Goal: Navigation & Orientation: Understand site structure

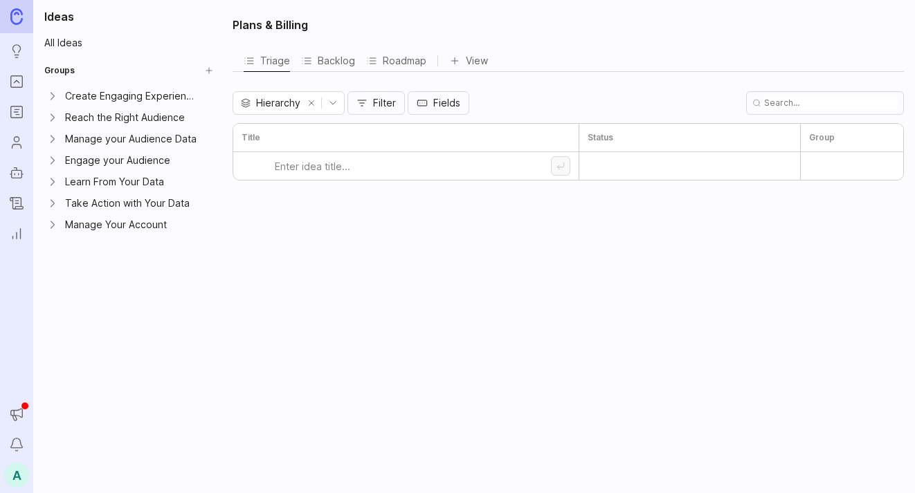
click at [56, 98] on icon "Expand Create Engaging Experiences" at bounding box center [53, 96] width 14 height 14
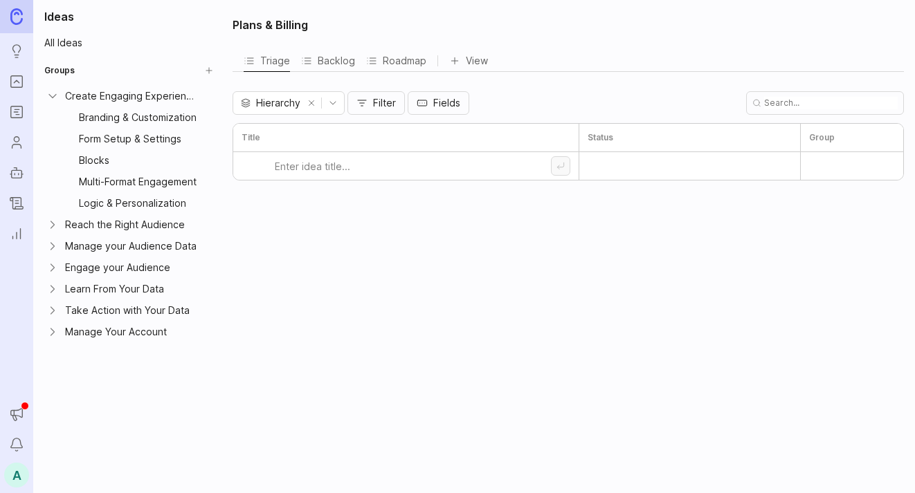
click at [54, 228] on icon "Expand Reach the Right Audience" at bounding box center [53, 225] width 14 height 14
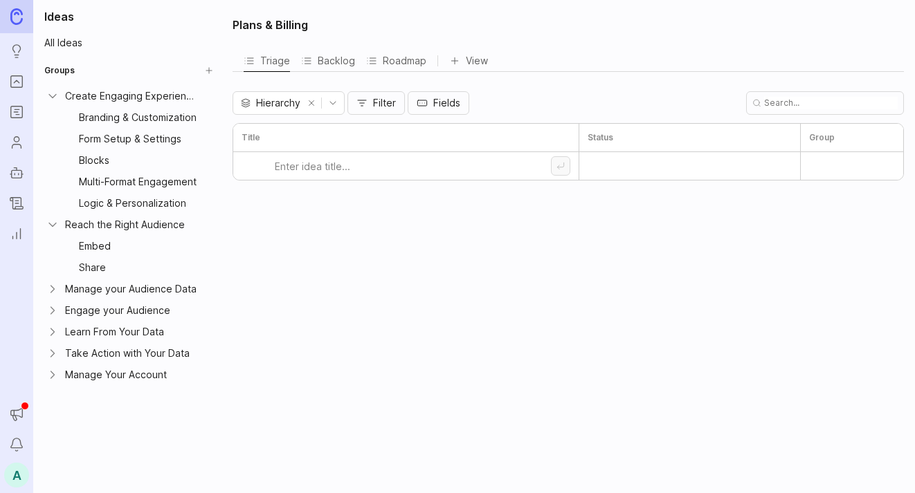
click at [54, 228] on icon "Collapse Reach the Right Audience" at bounding box center [53, 225] width 14 height 14
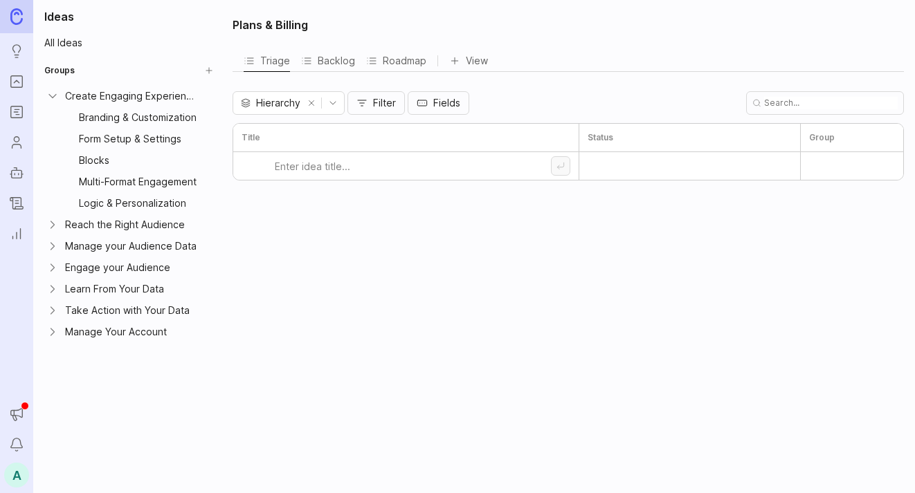
click at [52, 225] on icon "Expand Reach the Right Audience" at bounding box center [53, 225] width 14 height 14
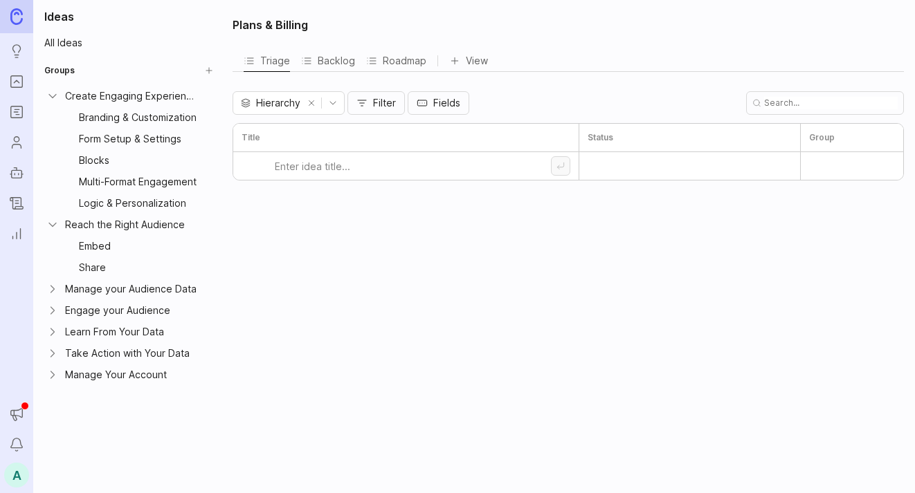
click at [51, 290] on icon "Expand Manage your Audience Data" at bounding box center [53, 289] width 14 height 14
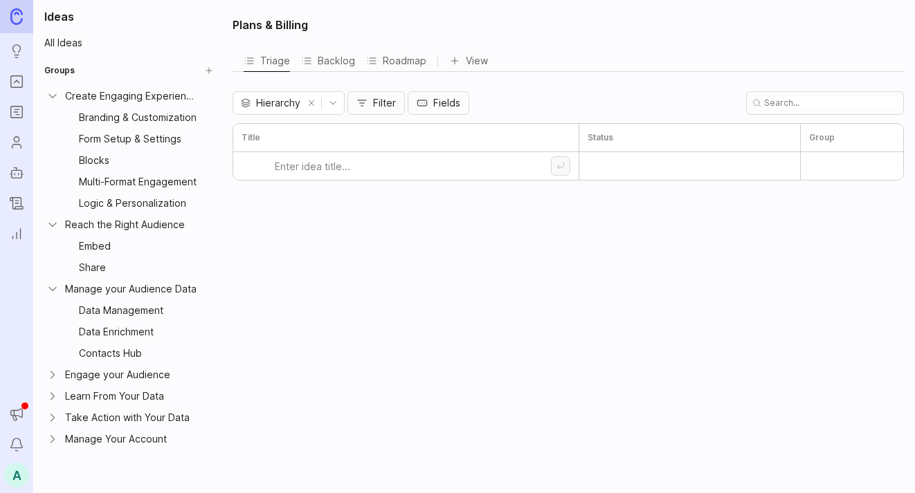
click at [51, 290] on icon "Collapse Manage your Audience Data" at bounding box center [52, 289] width 7 height 3
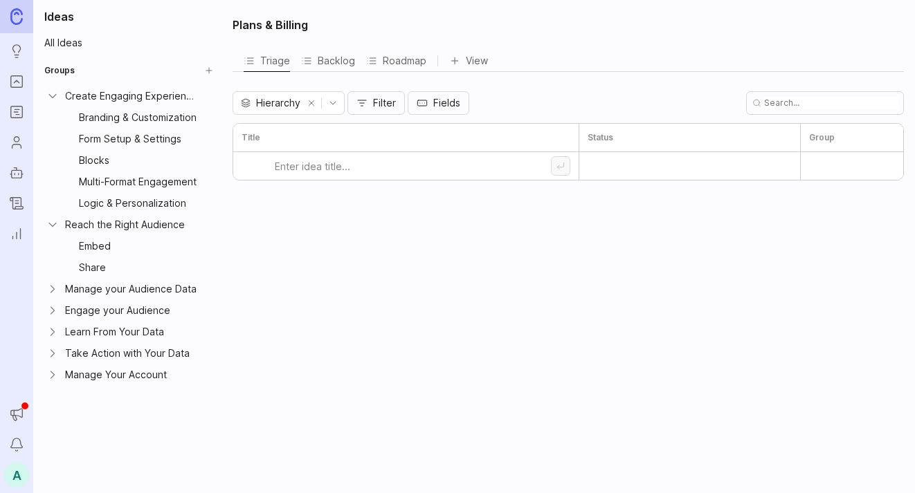
click at [51, 290] on icon "Expand Manage your Audience Data" at bounding box center [53, 289] width 14 height 14
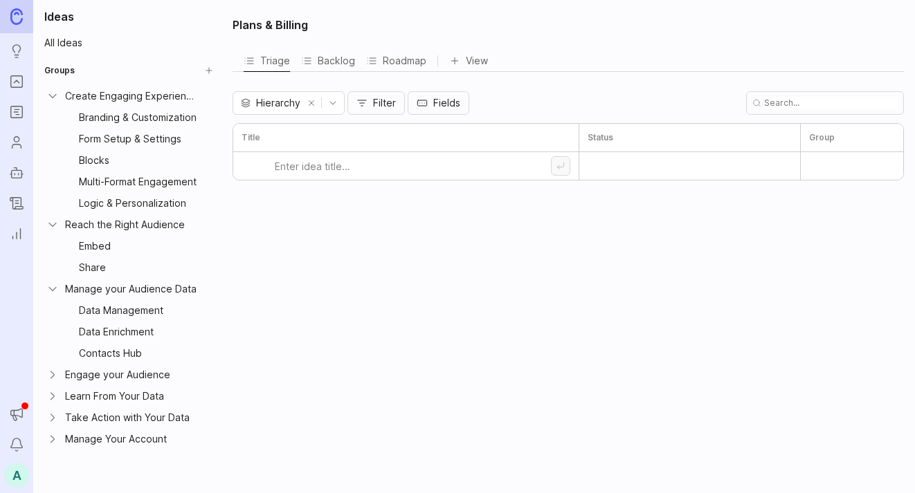
click at [47, 378] on icon "Expand Engage your Audience" at bounding box center [53, 375] width 14 height 14
click at [53, 418] on icon "Expand Learn From Your Data" at bounding box center [53, 418] width 14 height 14
click at [53, 417] on icon "Collapse Learn From Your Data" at bounding box center [53, 418] width 14 height 14
click at [52, 440] on icon "Expand Take Action with Your Data" at bounding box center [53, 439] width 14 height 14
click at [52, 376] on icon "Collapse Engage your Audience" at bounding box center [52, 375] width 7 height 3
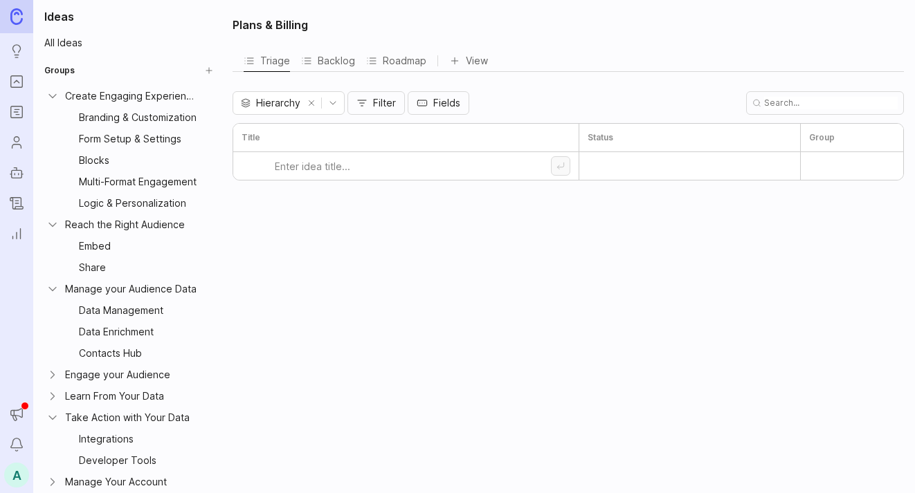
click at [53, 291] on icon "Collapse Manage your Audience Data" at bounding box center [53, 289] width 14 height 14
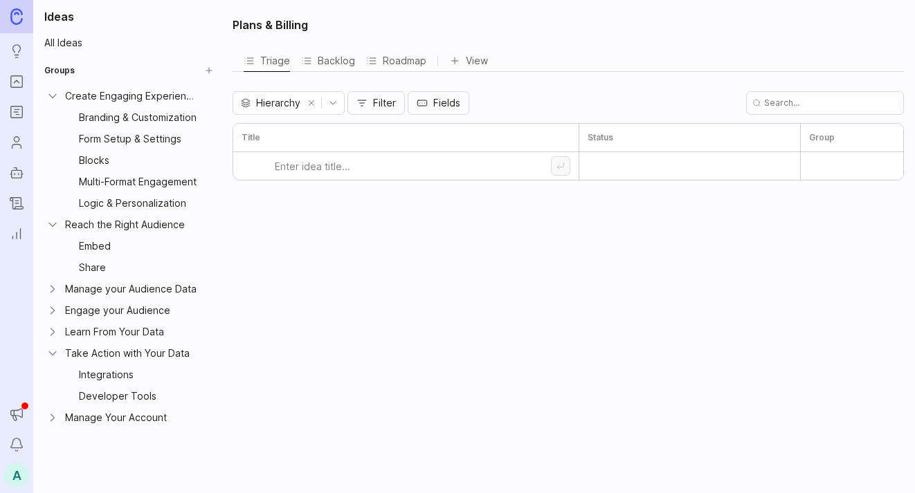
click at [51, 354] on icon "Collapse Take Action with Your Data" at bounding box center [52, 353] width 7 height 3
click at [58, 348] on icon "Collapse Take Action with Your Data" at bounding box center [53, 354] width 14 height 14
click at [51, 382] on div "Manage Your Account" at bounding box center [129, 375] width 180 height 21
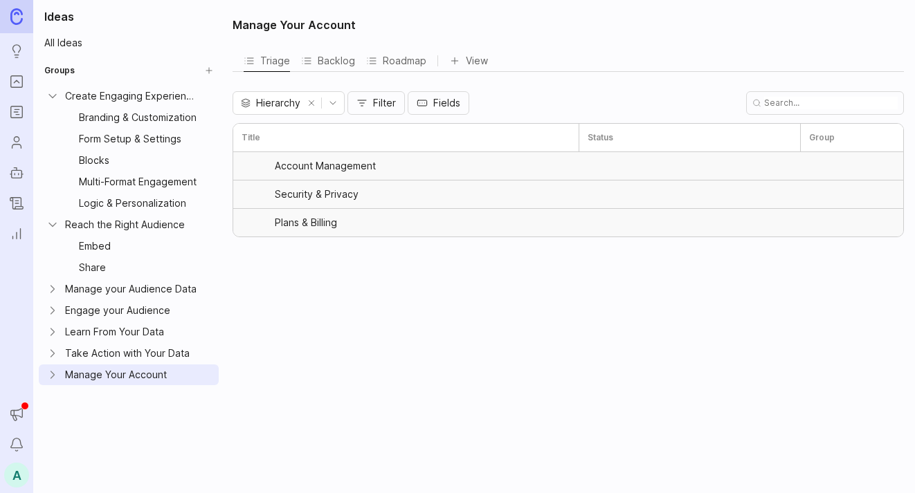
click at [53, 376] on icon "Expand Manage Your Account" at bounding box center [53, 375] width 14 height 14
click at [136, 398] on div "Account Management" at bounding box center [139, 396] width 120 height 15
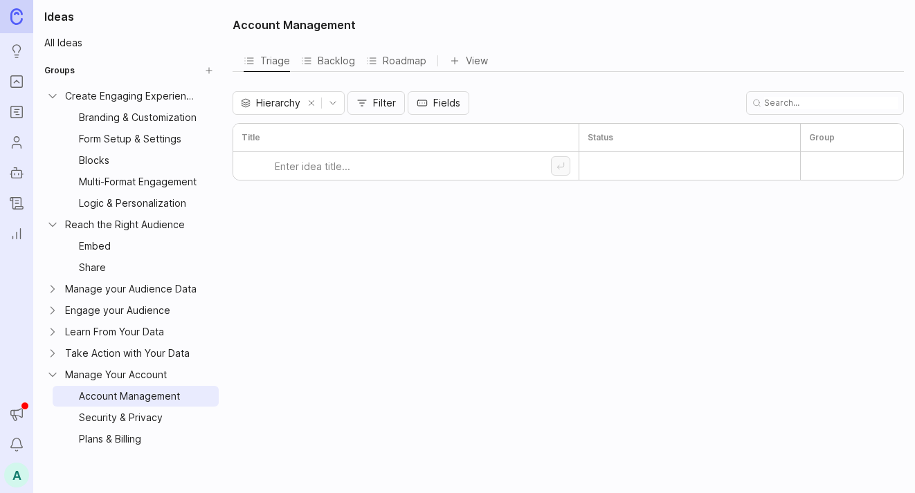
click at [127, 418] on div "Security & Privacy" at bounding box center [139, 417] width 120 height 15
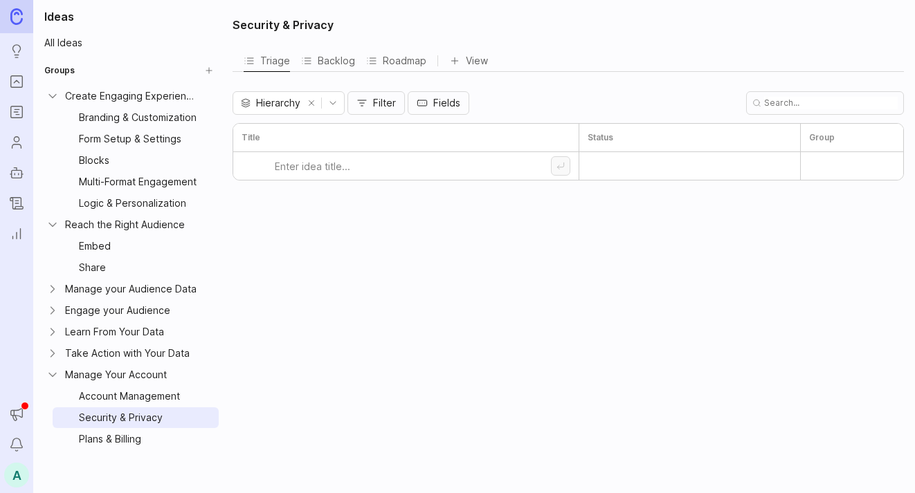
click at [124, 436] on div "Plans & Billing" at bounding box center [139, 439] width 120 height 15
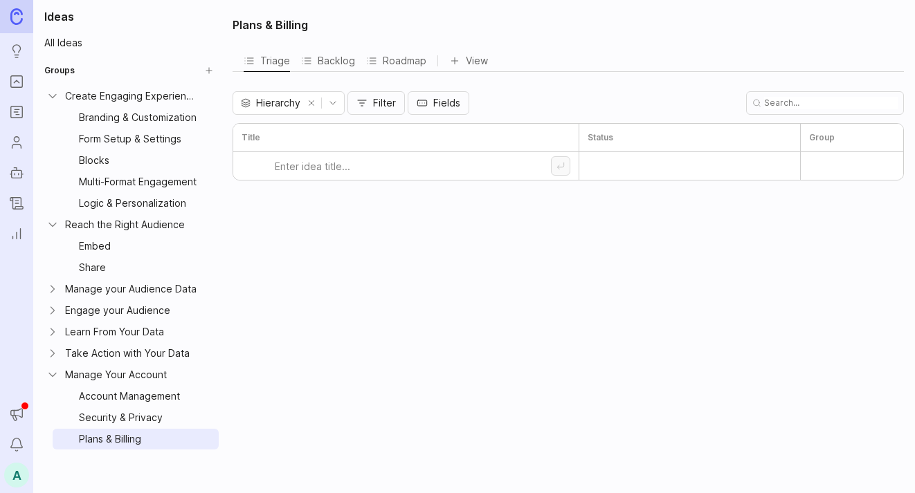
click at [97, 374] on div "Manage Your Account" at bounding box center [132, 374] width 134 height 15
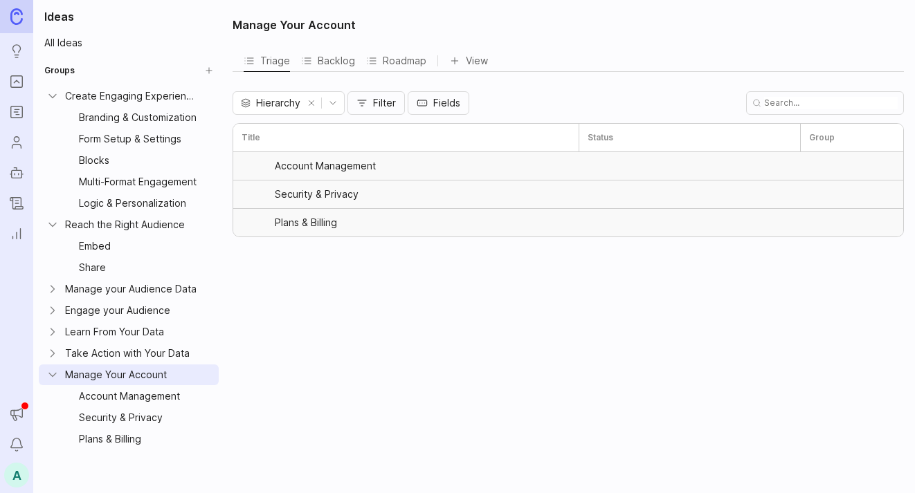
click at [172, 397] on div "Account Management" at bounding box center [139, 396] width 120 height 15
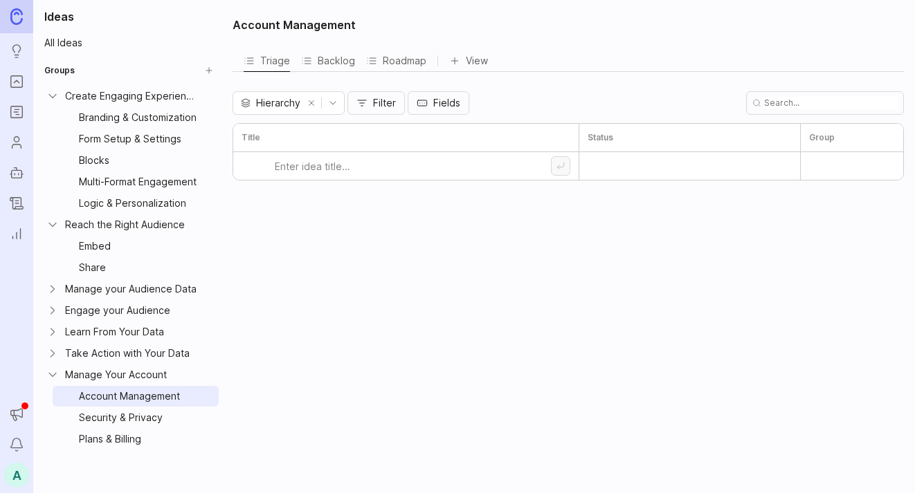
click at [205, 397] on html "Ideas Portal Roadmaps Users Autopilot Changelog Reporting Announcements Notific…" at bounding box center [457, 246] width 915 height 493
click at [194, 417] on span "Update group" at bounding box center [204, 423] width 65 height 15
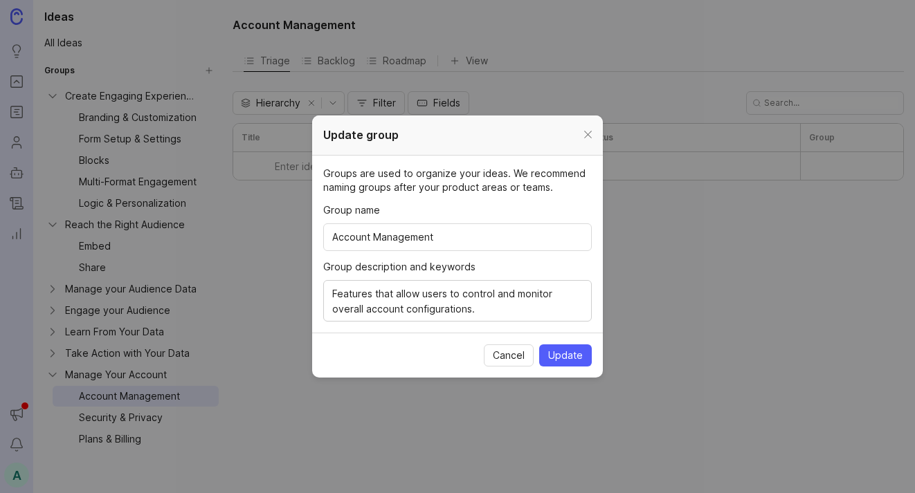
click at [591, 138] on div at bounding box center [588, 135] width 16 height 17
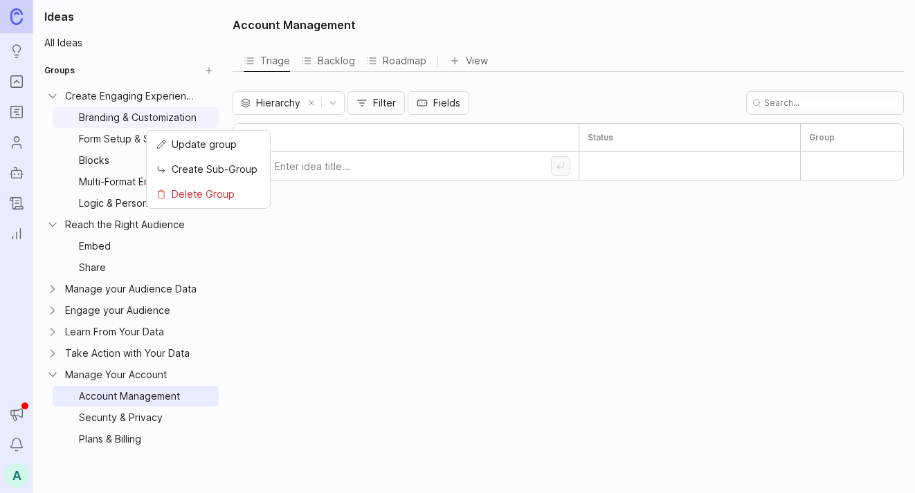
click at [212, 117] on html "Ideas Portal Roadmaps Users Autopilot Changelog Reporting Announcements Notific…" at bounding box center [457, 246] width 915 height 493
click at [211, 143] on span "Update group" at bounding box center [204, 144] width 65 height 15
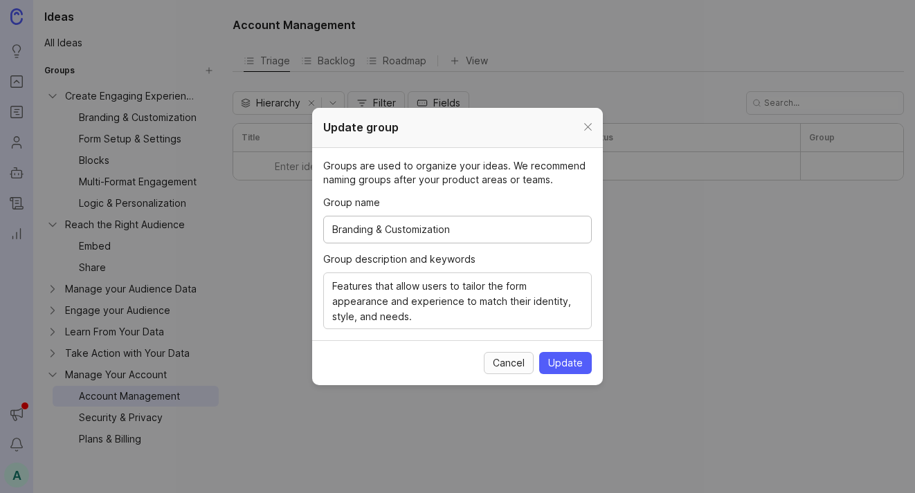
click at [515, 360] on span "Cancel" at bounding box center [509, 363] width 32 height 14
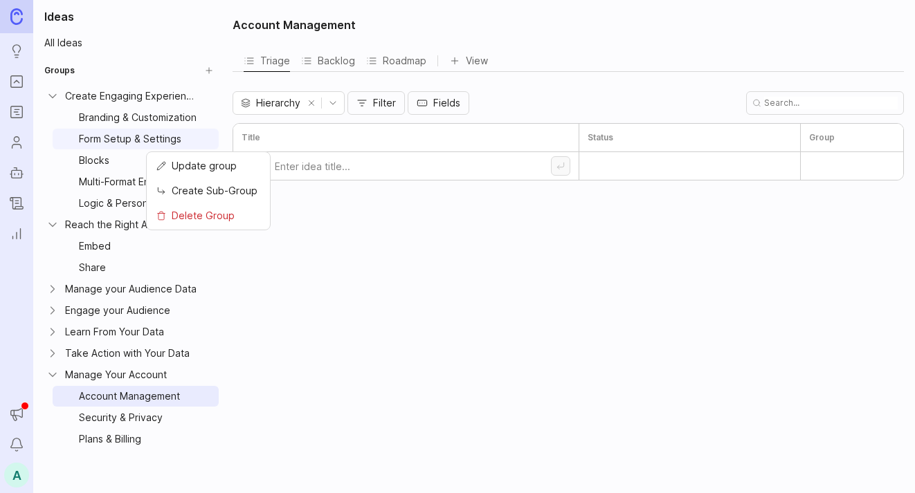
click at [208, 143] on html "Ideas Portal Roadmaps Users Autopilot Changelog Reporting Announcements Notific…" at bounding box center [457, 246] width 915 height 493
click at [208, 161] on span "Update group" at bounding box center [204, 165] width 65 height 15
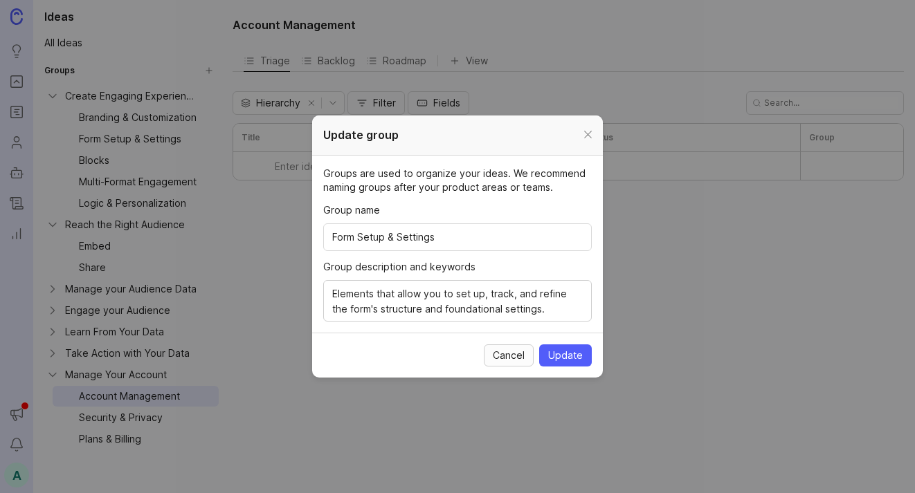
click at [495, 358] on span "Cancel" at bounding box center [509, 356] width 32 height 14
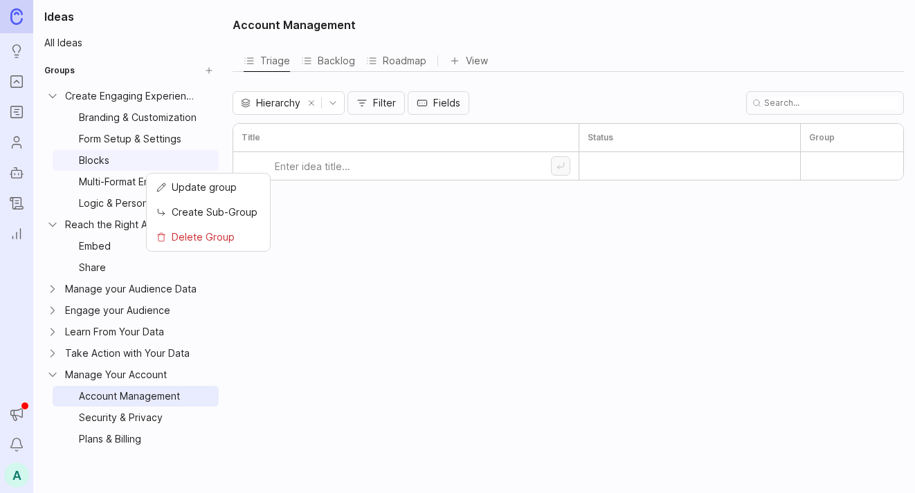
click at [203, 161] on html "Ideas Portal Roadmaps Users Autopilot Changelog Reporting Announcements Notific…" at bounding box center [457, 246] width 915 height 493
click at [206, 181] on span "Update group" at bounding box center [204, 187] width 65 height 15
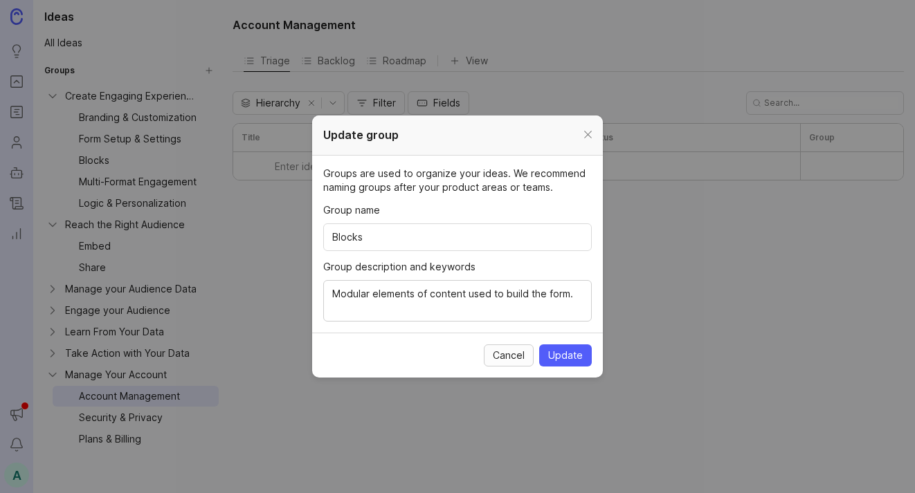
click at [524, 362] on span "Cancel" at bounding box center [509, 356] width 32 height 14
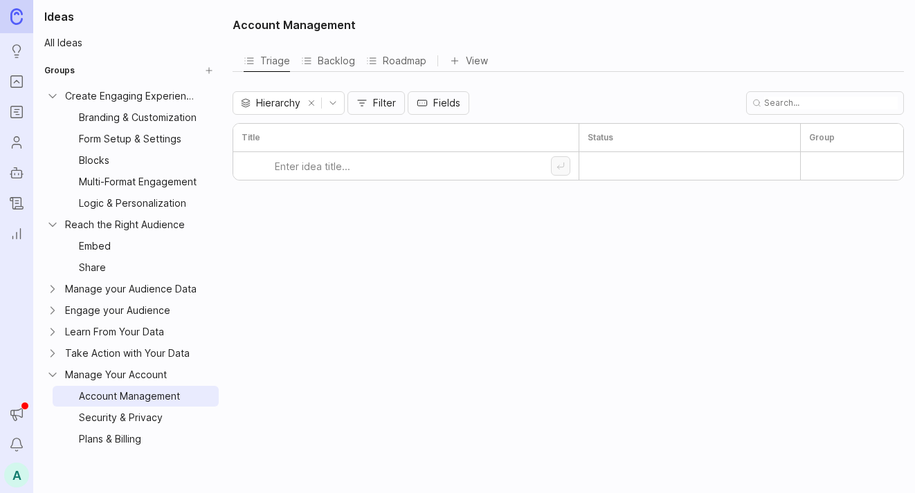
click at [205, 185] on html "Ideas Portal Roadmaps Users Autopilot Changelog Reporting Announcements Notific…" at bounding box center [457, 246] width 915 height 493
click at [205, 203] on span "Update group" at bounding box center [204, 208] width 65 height 15
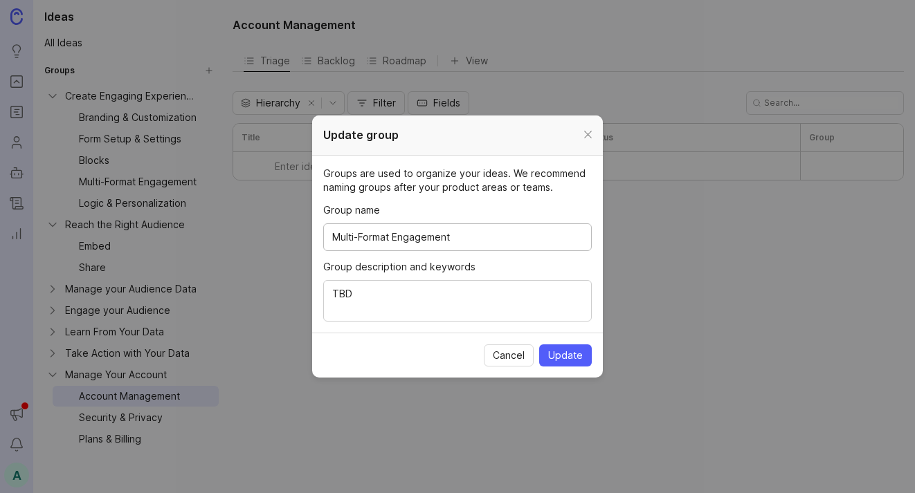
click at [589, 139] on div at bounding box center [588, 135] width 16 height 17
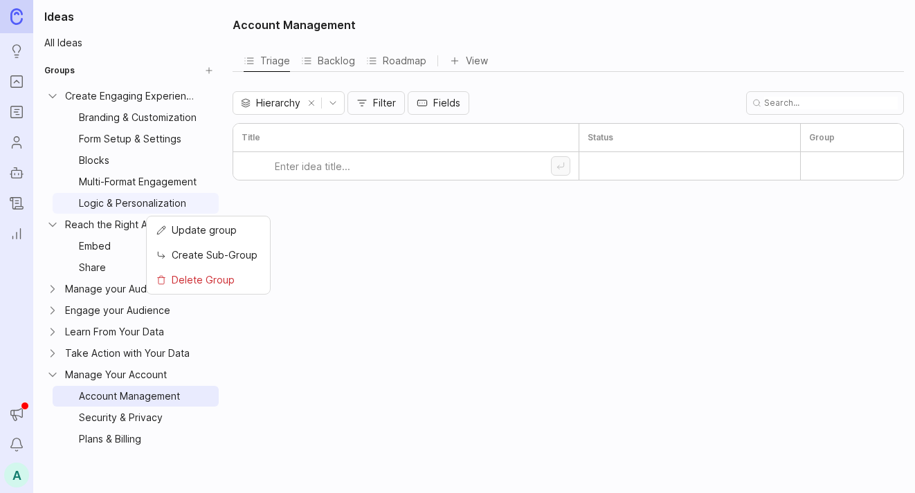
click at [208, 205] on html "Ideas Portal Roadmaps Users Autopilot Changelog Reporting Announcements Notific…" at bounding box center [457, 246] width 915 height 493
click at [210, 226] on span "Update group" at bounding box center [204, 230] width 65 height 15
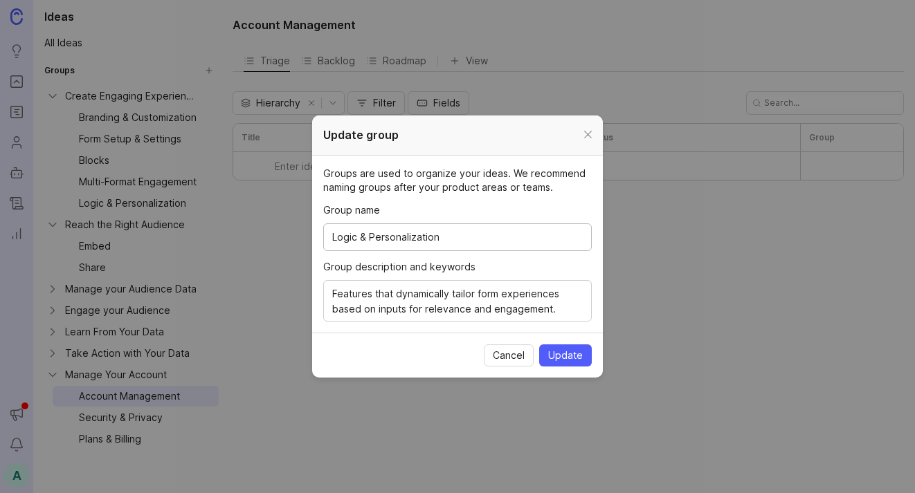
click at [591, 131] on div at bounding box center [588, 135] width 16 height 17
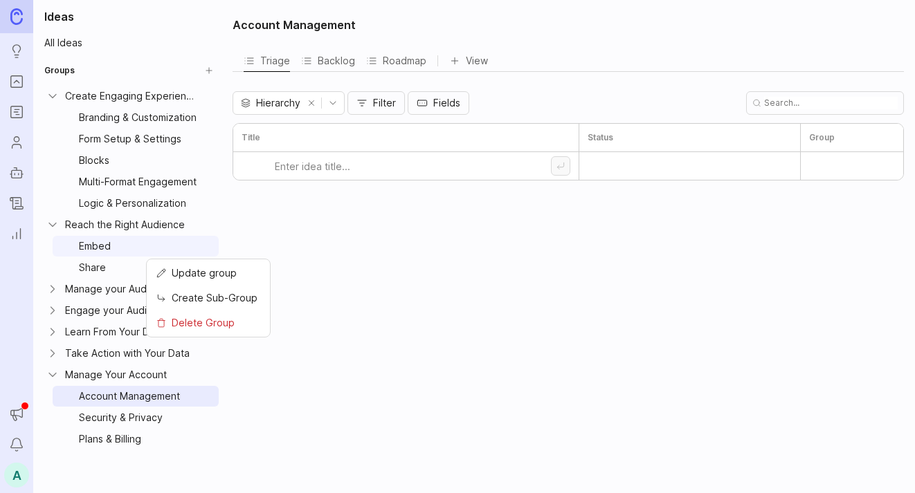
click at [205, 248] on html "Ideas Portal Roadmaps Users Autopilot Changelog Reporting Announcements Notific…" at bounding box center [457, 246] width 915 height 493
click at [207, 268] on span "Update group" at bounding box center [204, 273] width 65 height 15
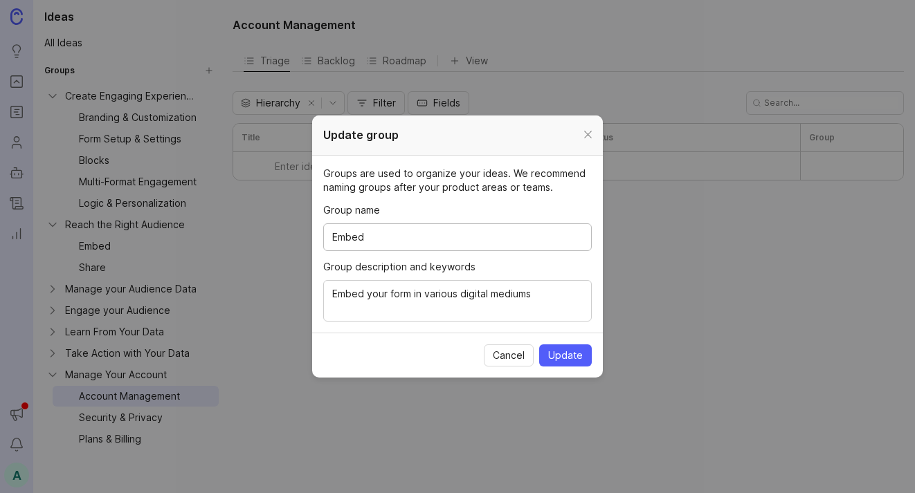
click at [594, 138] on div at bounding box center [588, 135] width 16 height 17
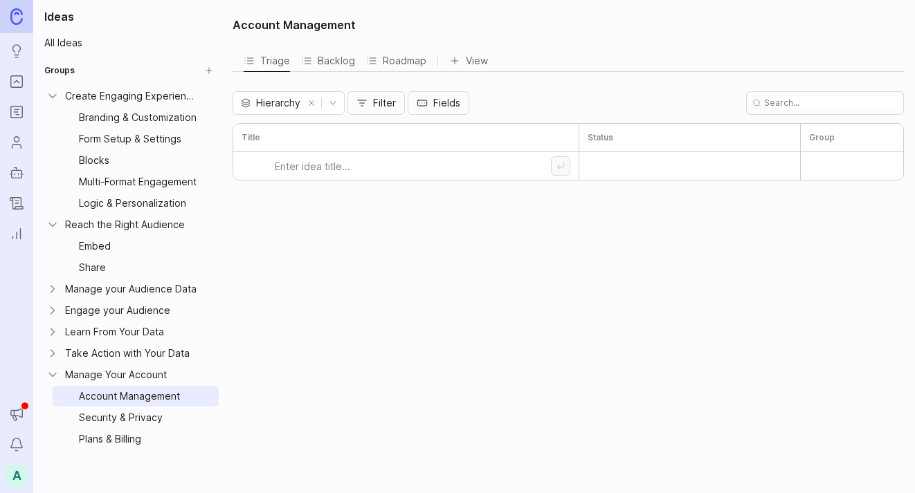
click at [212, 264] on html "Ideas Portal Roadmaps Users Autopilot Changelog Reporting Announcements Notific…" at bounding box center [457, 246] width 915 height 493
click at [211, 294] on span "Update group" at bounding box center [204, 294] width 65 height 15
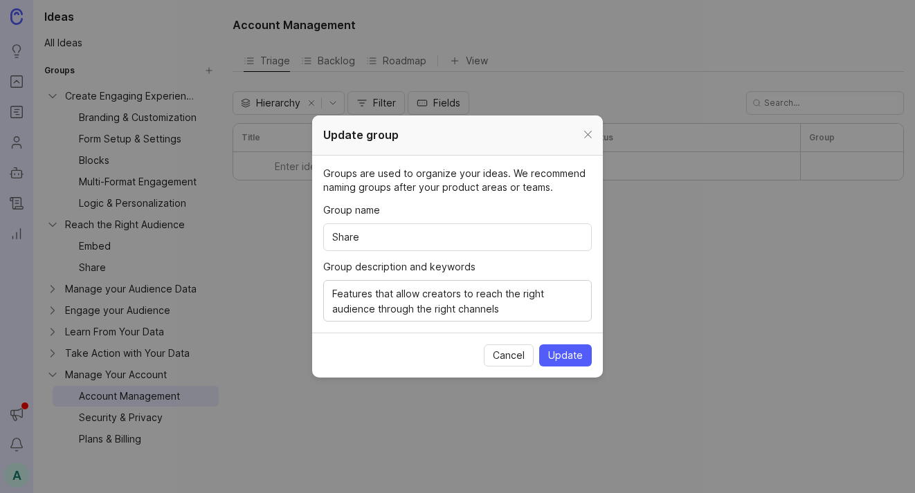
click at [591, 132] on div at bounding box center [588, 135] width 16 height 17
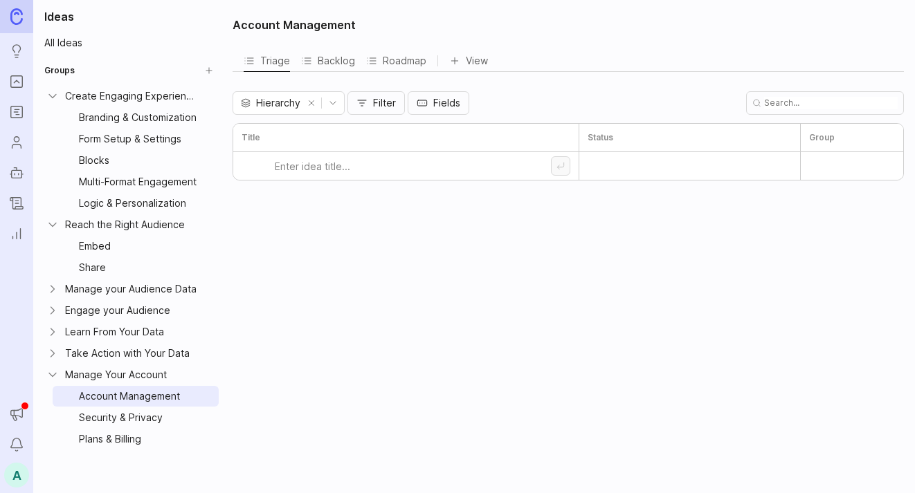
click at [55, 227] on icon "Collapse Reach the Right Audience" at bounding box center [53, 225] width 14 height 14
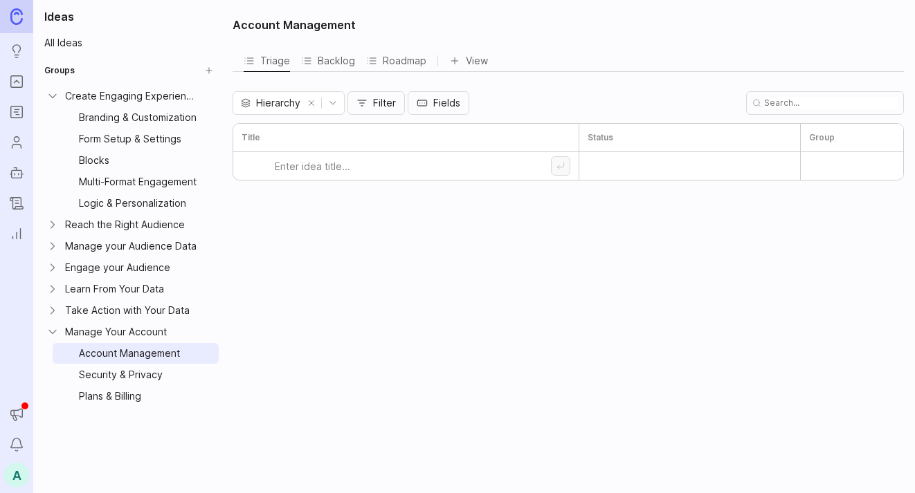
click at [52, 100] on icon "Collapse Create Engaging Experiences" at bounding box center [53, 96] width 14 height 14
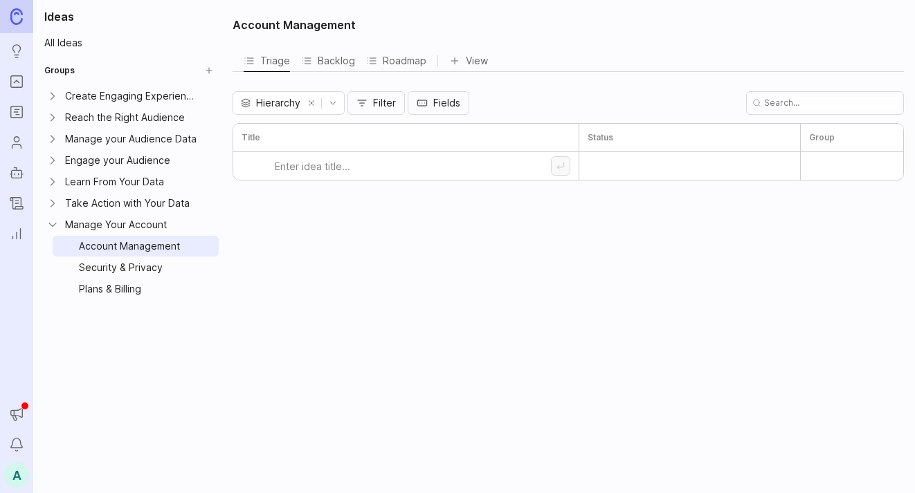
click at [54, 142] on icon "Expand Manage your Audience Data" at bounding box center [53, 139] width 14 height 14
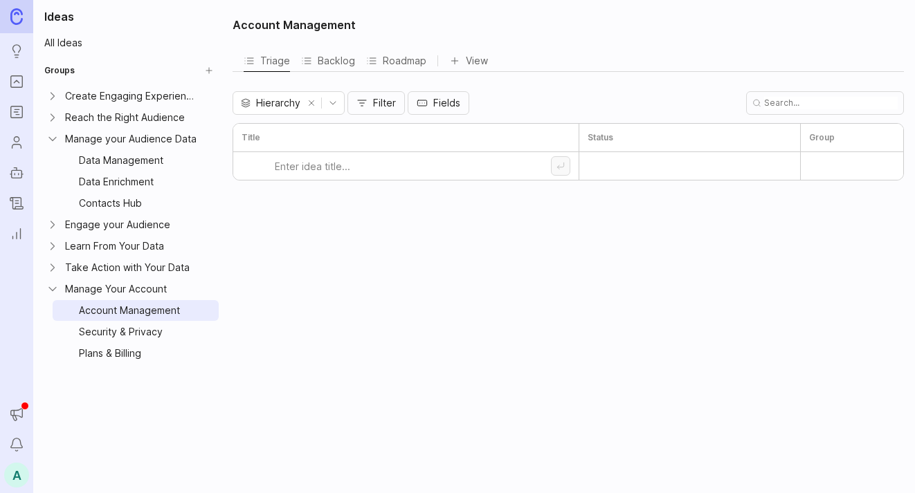
click at [205, 163] on html "Ideas Portal Roadmaps Users Autopilot Changelog Reporting Announcements Notific…" at bounding box center [457, 246] width 915 height 493
click at [207, 191] on span "Update group" at bounding box center [204, 187] width 65 height 15
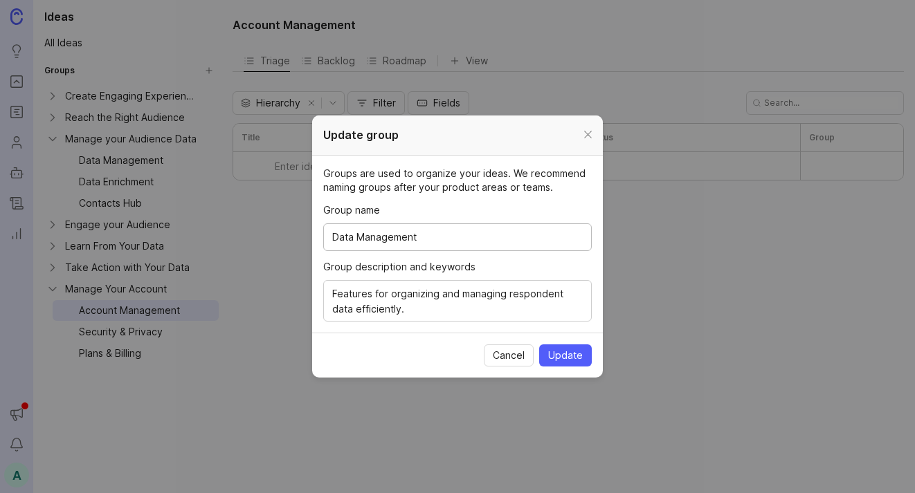
click at [587, 134] on div at bounding box center [588, 135] width 16 height 17
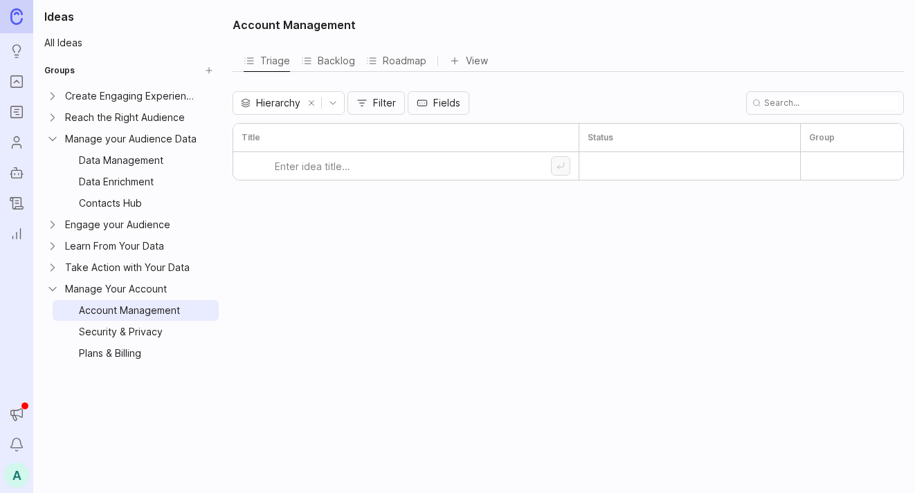
click at [201, 182] on html "Ideas Portal Roadmaps Users Autopilot Changelog Reporting Announcements Notific…" at bounding box center [457, 246] width 915 height 493
click at [196, 207] on span "Update group" at bounding box center [204, 208] width 65 height 15
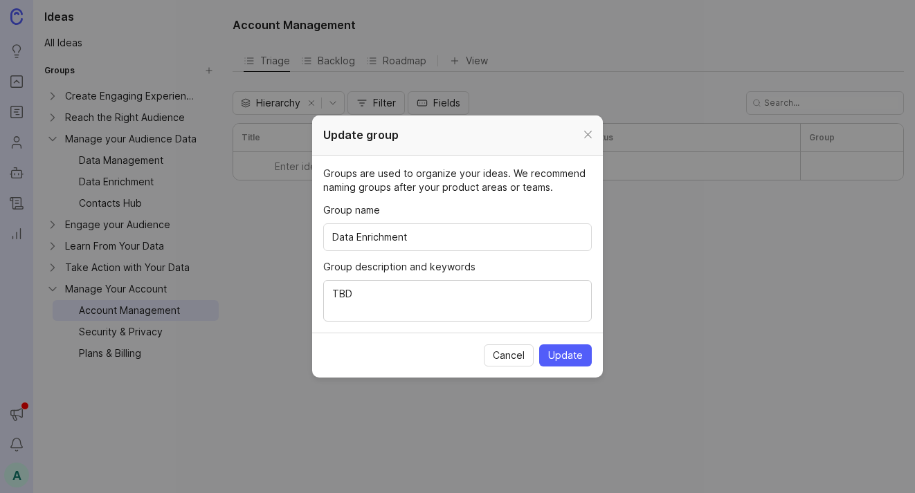
click at [587, 134] on div at bounding box center [588, 135] width 16 height 17
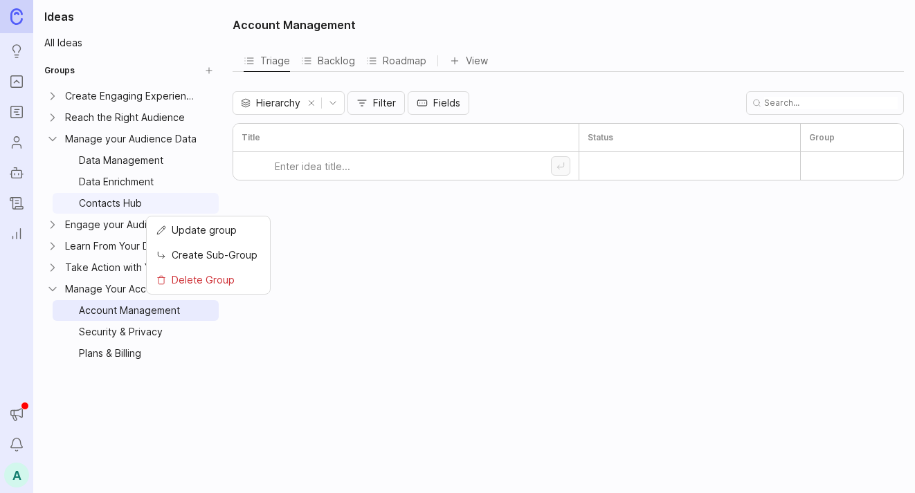
click at [199, 203] on html "Ideas Portal Roadmaps Users Autopilot Changelog Reporting Announcements Notific…" at bounding box center [457, 246] width 915 height 493
click at [209, 223] on span "Update group" at bounding box center [204, 230] width 65 height 15
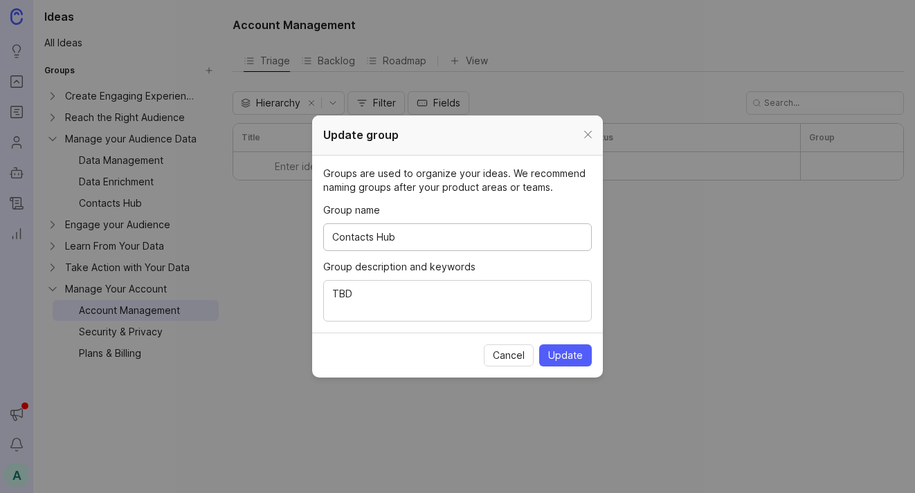
click at [585, 138] on div at bounding box center [588, 135] width 16 height 17
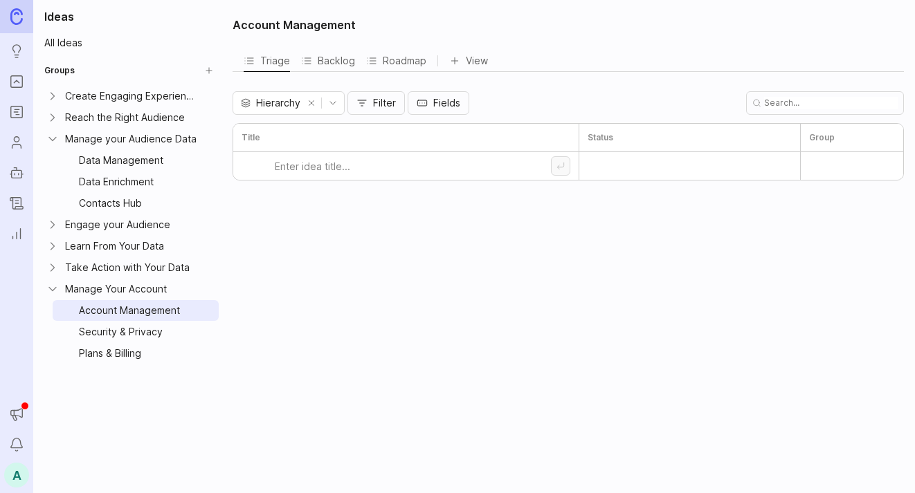
click at [55, 140] on icon "Collapse Manage your Audience Data" at bounding box center [53, 139] width 14 height 14
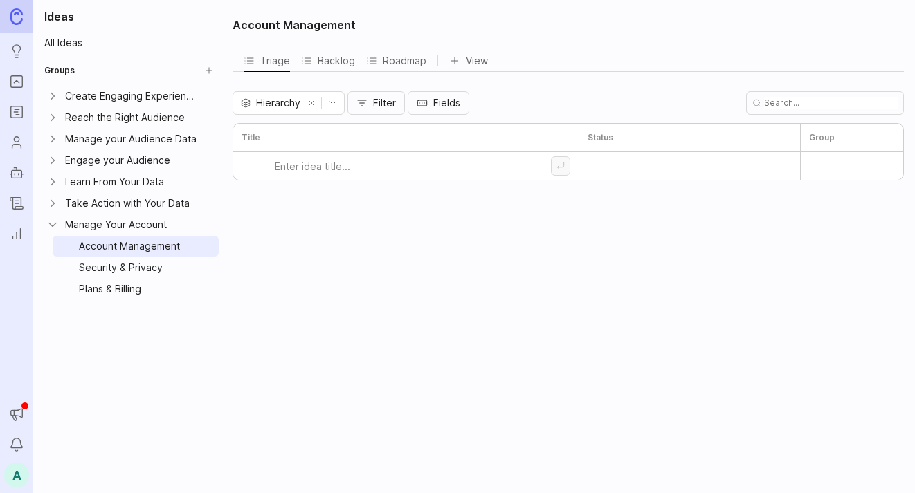
click at [52, 157] on icon "Expand Engage your Audience" at bounding box center [53, 161] width 14 height 14
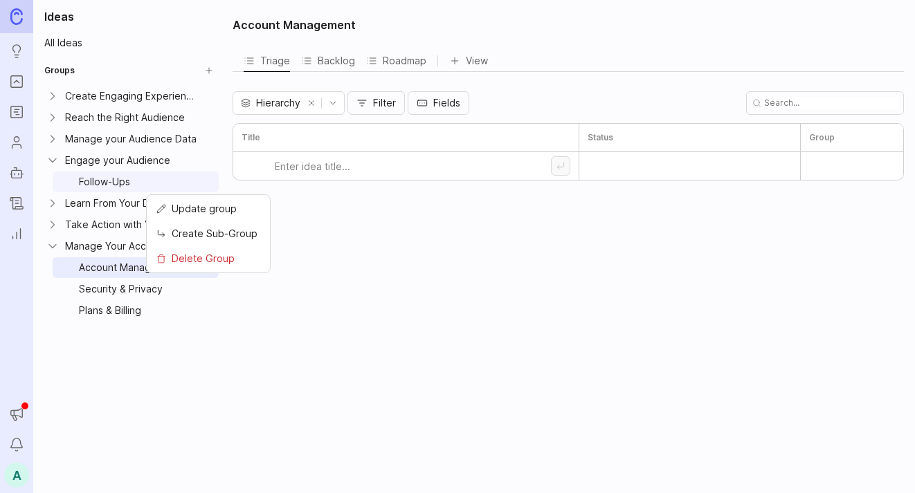
click at [203, 183] on html "Ideas Portal Roadmaps Users Autopilot Changelog Reporting Announcements Notific…" at bounding box center [457, 246] width 915 height 493
click at [199, 204] on span "Update group" at bounding box center [204, 208] width 65 height 15
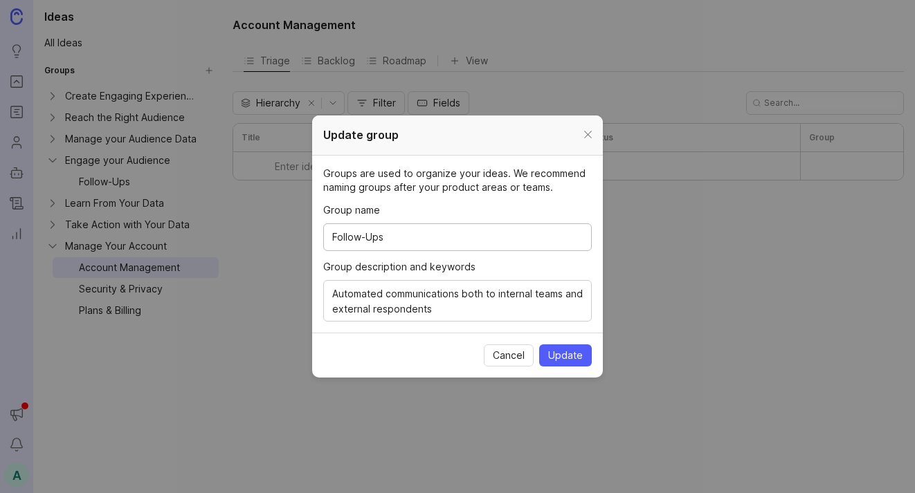
click at [587, 134] on div at bounding box center [588, 135] width 16 height 17
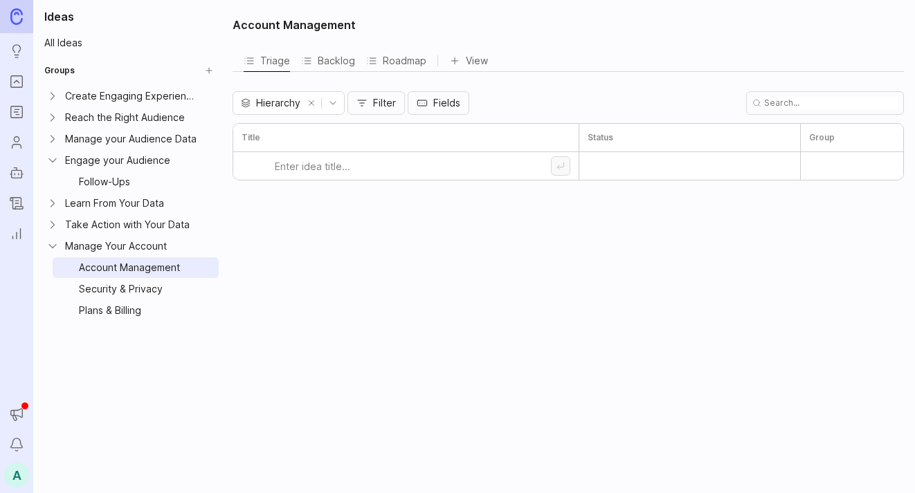
click at [55, 164] on icon "Collapse Engage your Audience" at bounding box center [53, 161] width 14 height 14
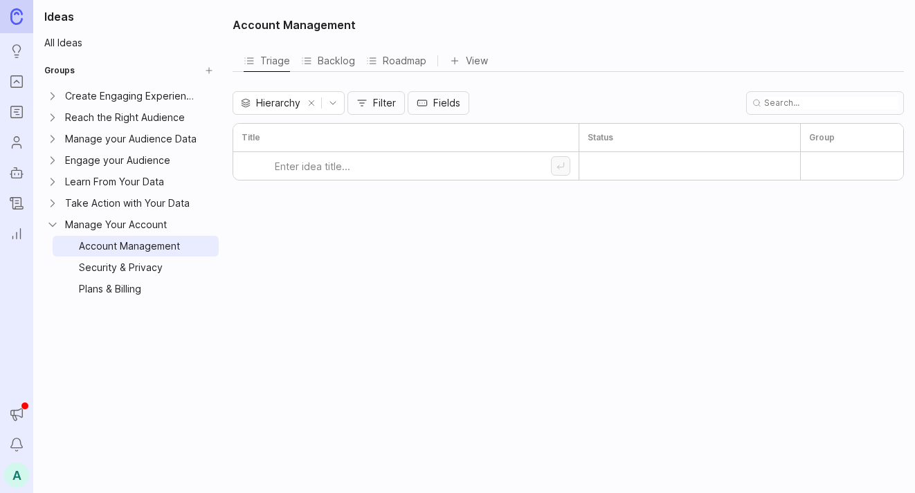
click at [54, 182] on icon "Expand Learn From Your Data" at bounding box center [52, 181] width 3 height 7
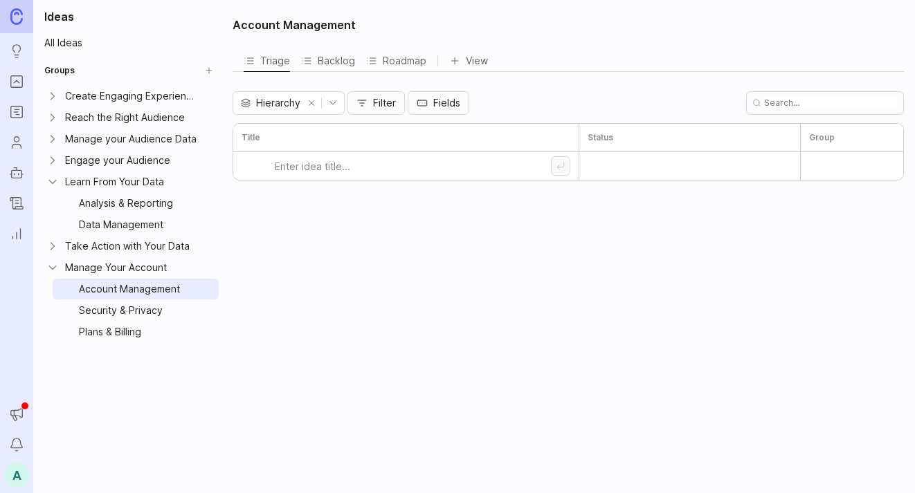
click at [208, 203] on html "Ideas Portal Roadmaps Users Autopilot Changelog Reporting Announcements Notific…" at bounding box center [457, 246] width 915 height 493
click at [206, 228] on span "Update group" at bounding box center [204, 230] width 65 height 15
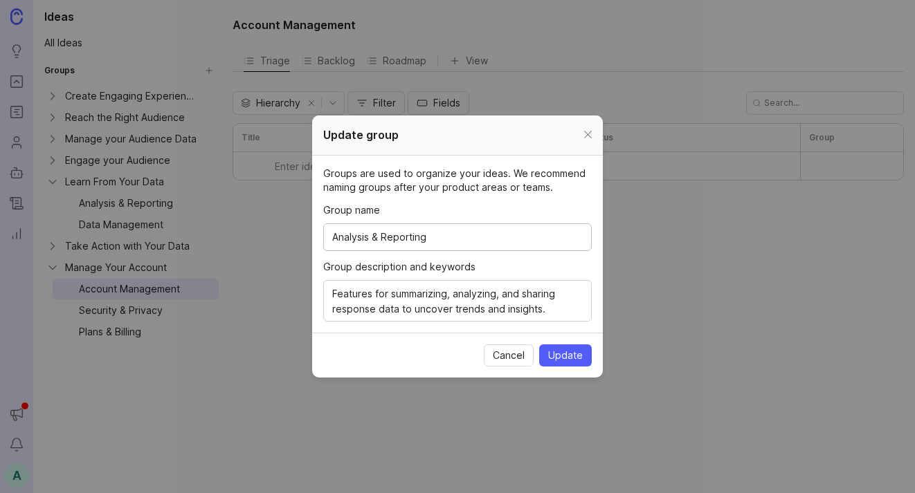
click at [587, 136] on div at bounding box center [588, 135] width 16 height 17
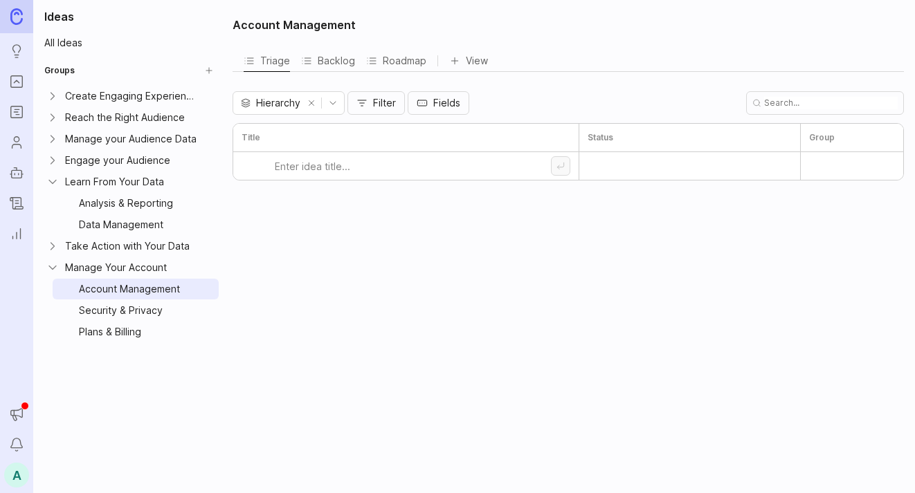
click at [205, 227] on html "Ideas Portal Roadmaps Users Autopilot Changelog Reporting Announcements Notific…" at bounding box center [457, 246] width 915 height 493
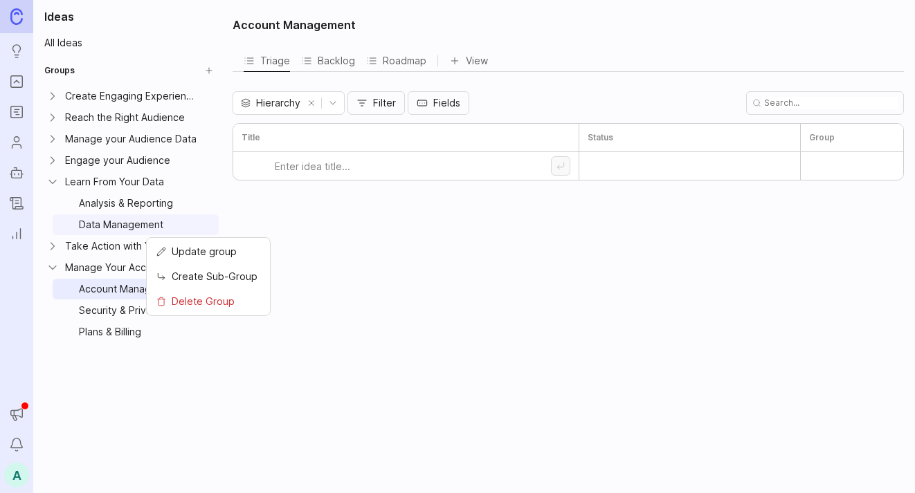
click at [205, 243] on div "Update group" at bounding box center [208, 252] width 118 height 22
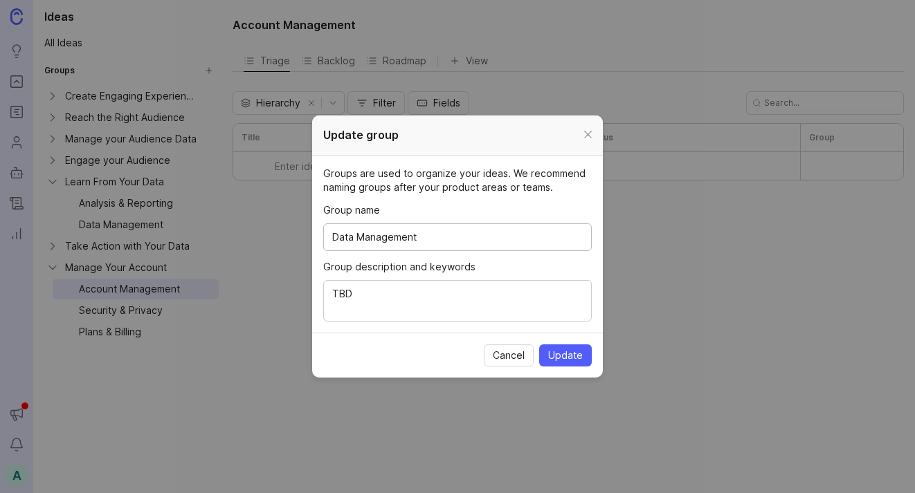
click at [593, 134] on div at bounding box center [588, 135] width 16 height 17
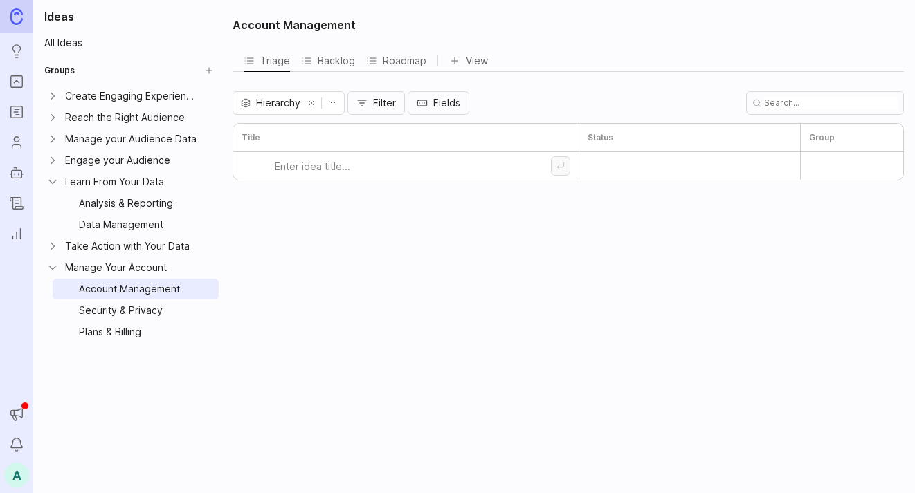
click at [55, 183] on icon "Collapse Learn From Your Data" at bounding box center [53, 182] width 14 height 14
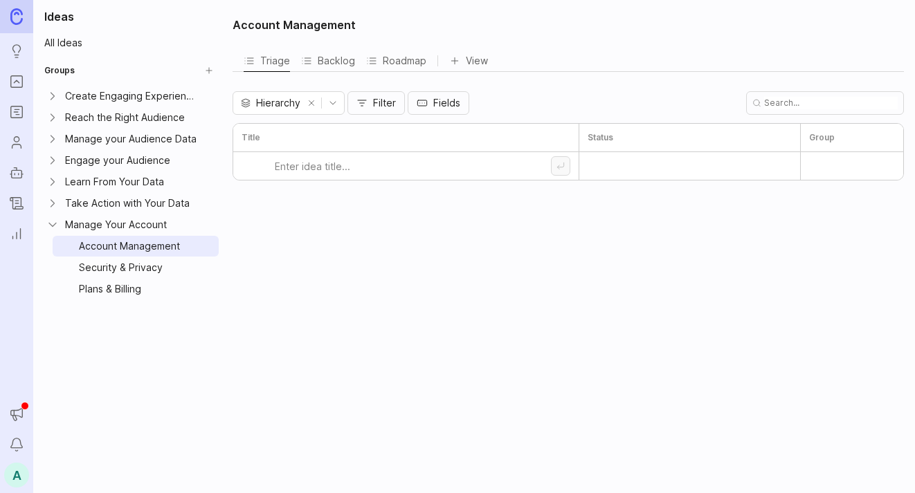
click at [54, 204] on icon "Expand Take Action with Your Data" at bounding box center [53, 203] width 14 height 14
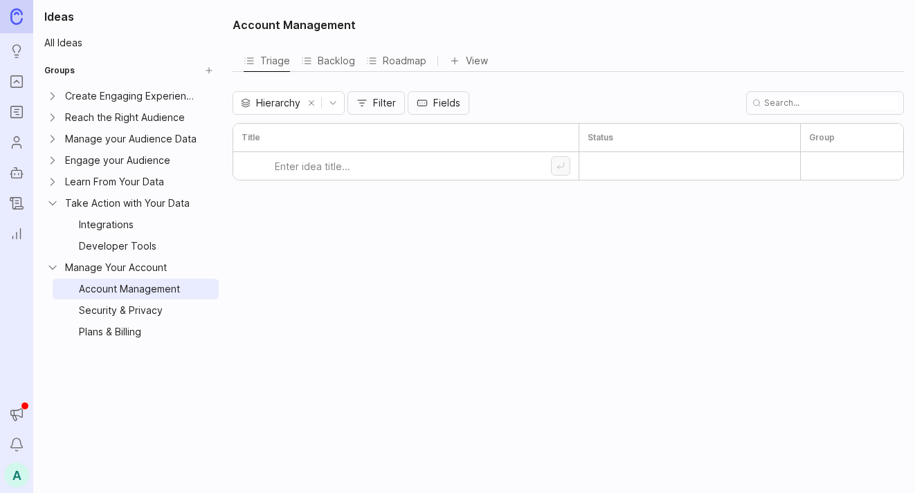
click at [207, 227] on html "Ideas Portal Roadmaps Users Autopilot Changelog Reporting Announcements Notific…" at bounding box center [457, 246] width 915 height 493
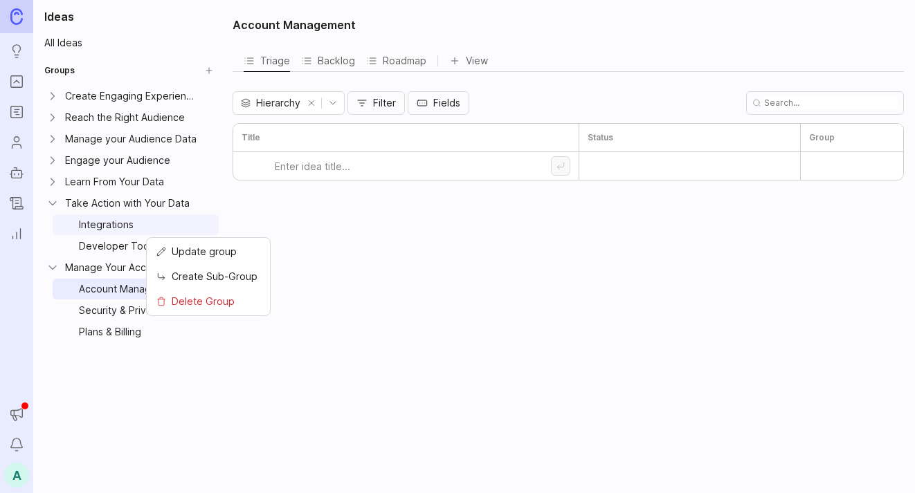
click at [211, 248] on span "Update group" at bounding box center [204, 251] width 65 height 15
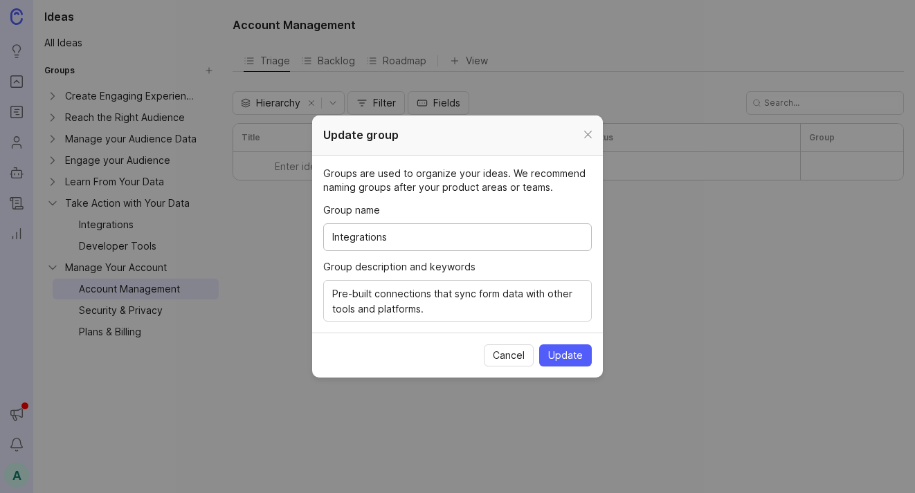
click at [585, 135] on div at bounding box center [588, 135] width 16 height 17
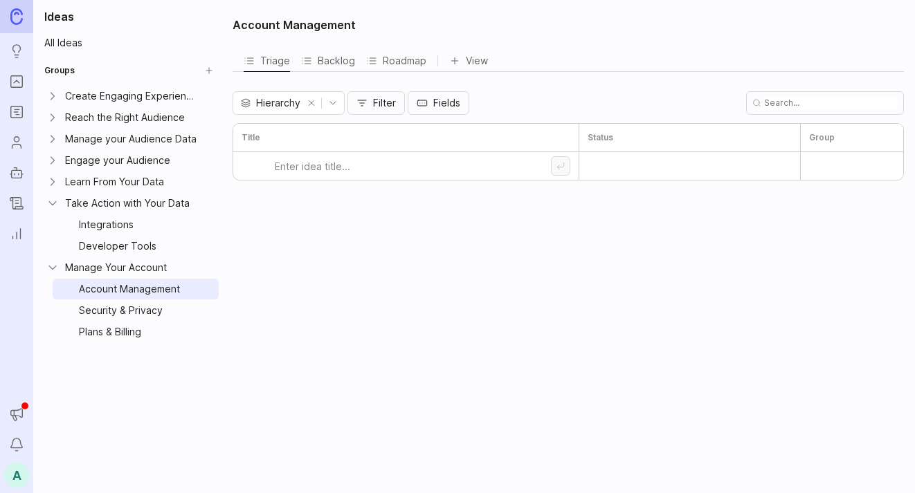
click at [203, 248] on html "Ideas Portal Roadmaps Users Autopilot Changelog Reporting Announcements Notific…" at bounding box center [457, 246] width 915 height 493
click at [202, 270] on span "Update group" at bounding box center [204, 273] width 65 height 15
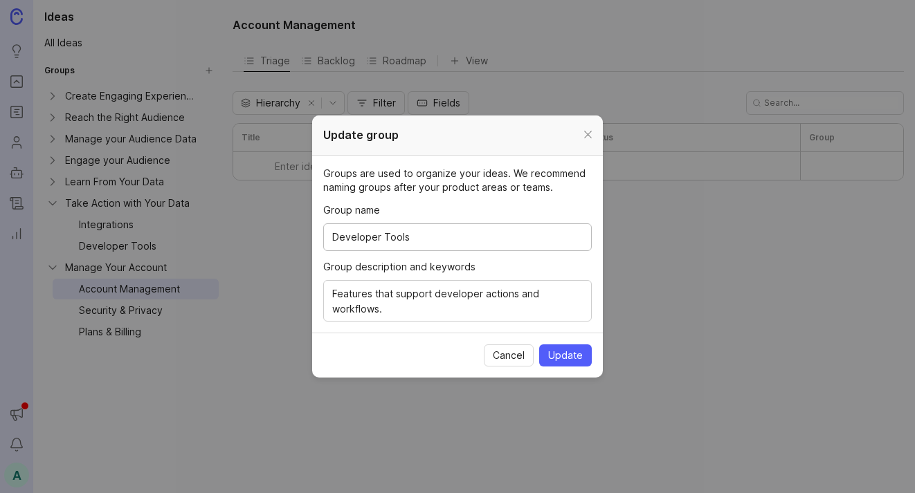
click at [587, 137] on div at bounding box center [588, 135] width 16 height 17
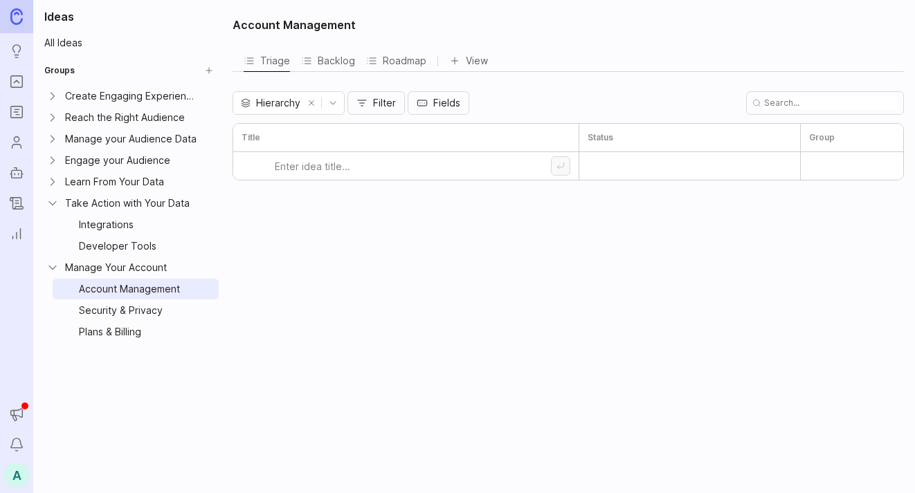
click at [55, 207] on icon "Collapse Take Action with Your Data" at bounding box center [53, 203] width 14 height 14
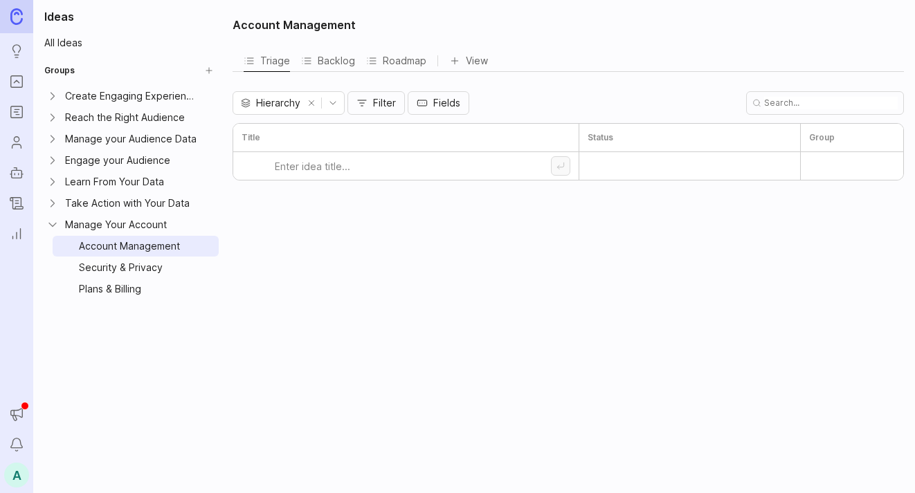
click at [203, 249] on html "Ideas Portal Roadmaps Users Autopilot Changelog Reporting Announcements Notific…" at bounding box center [457, 246] width 915 height 493
click at [203, 273] on span "Update group" at bounding box center [204, 273] width 65 height 15
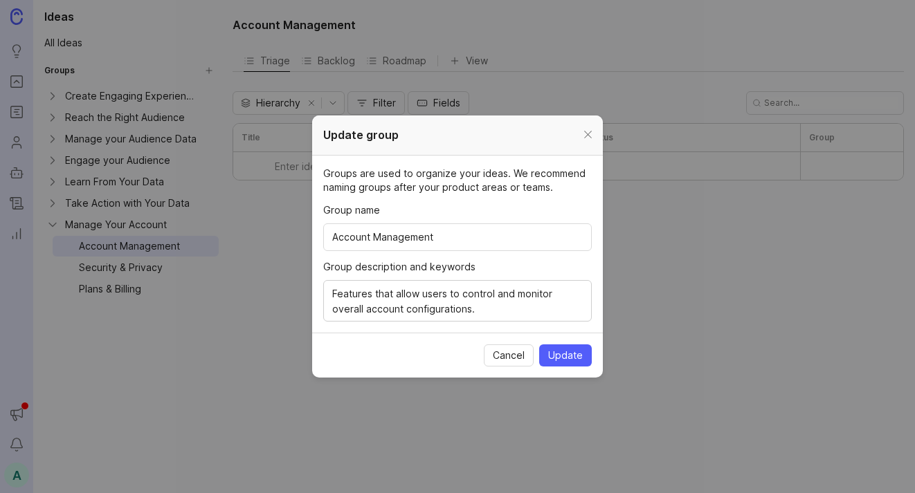
click at [584, 140] on div at bounding box center [588, 135] width 16 height 17
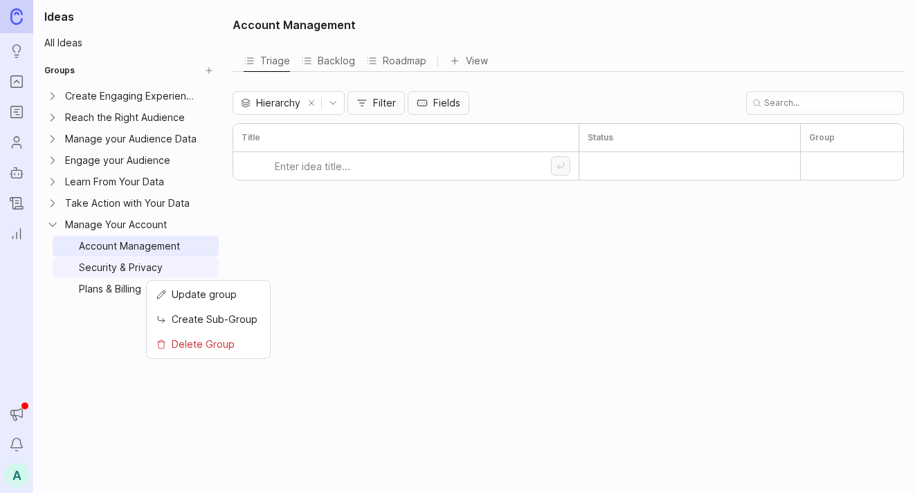
click at [205, 267] on html "Ideas Portal Roadmaps Users Autopilot Changelog Reporting Announcements Notific…" at bounding box center [457, 246] width 915 height 493
click at [202, 299] on span "Update group" at bounding box center [204, 294] width 65 height 15
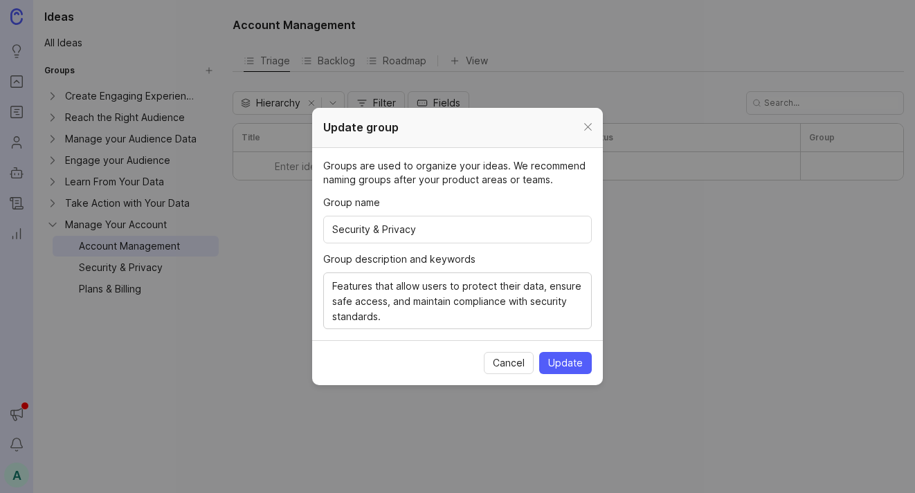
click at [589, 133] on div at bounding box center [588, 127] width 16 height 17
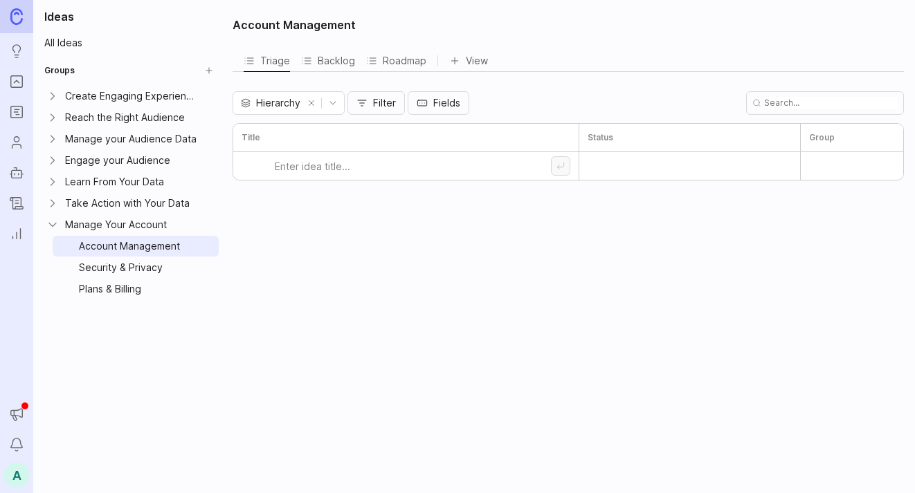
click at [213, 268] on html "Ideas Portal Roadmaps Users Autopilot Changelog Reporting Announcements Notific…" at bounding box center [457, 246] width 915 height 493
click at [209, 292] on span "Update group" at bounding box center [204, 294] width 65 height 15
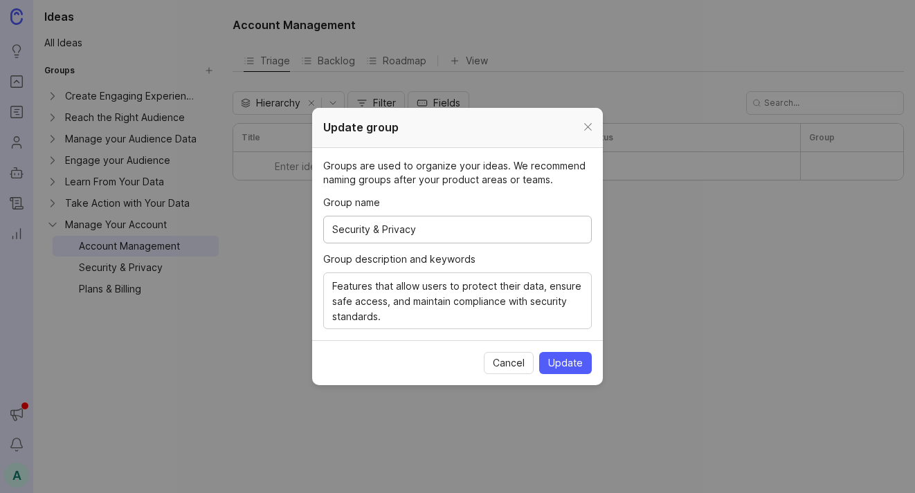
click at [593, 129] on div at bounding box center [588, 127] width 16 height 17
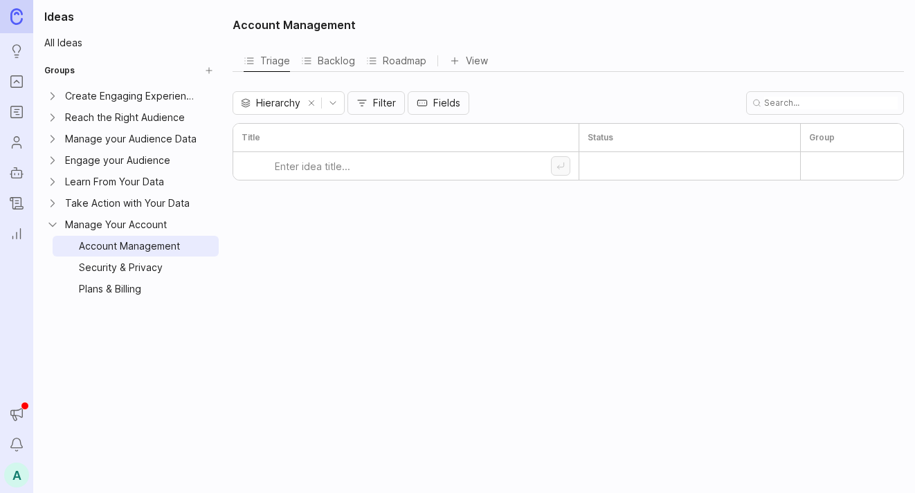
click at [207, 292] on html "Ideas Portal Roadmaps Users Autopilot Changelog Reporting Announcements Notific…" at bounding box center [457, 246] width 915 height 493
click at [204, 316] on span "Update group" at bounding box center [204, 316] width 65 height 15
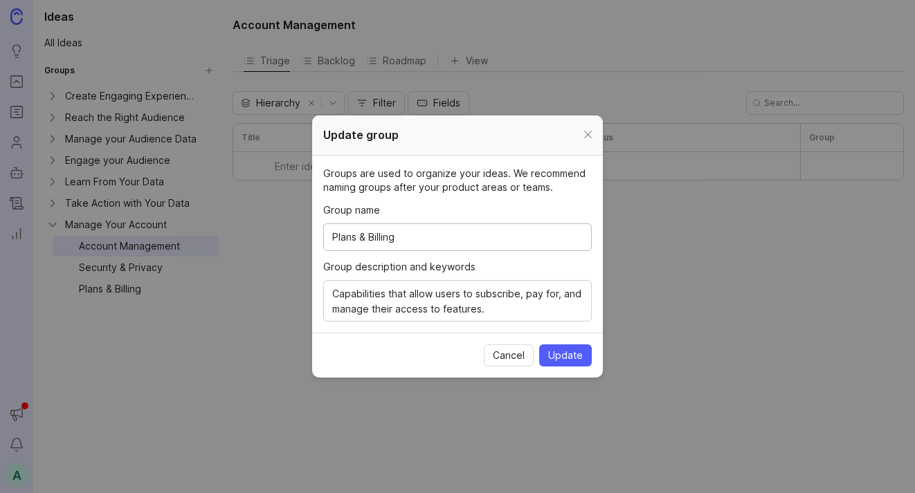
click at [588, 138] on div at bounding box center [588, 135] width 16 height 17
